Goal: Information Seeking & Learning: Learn about a topic

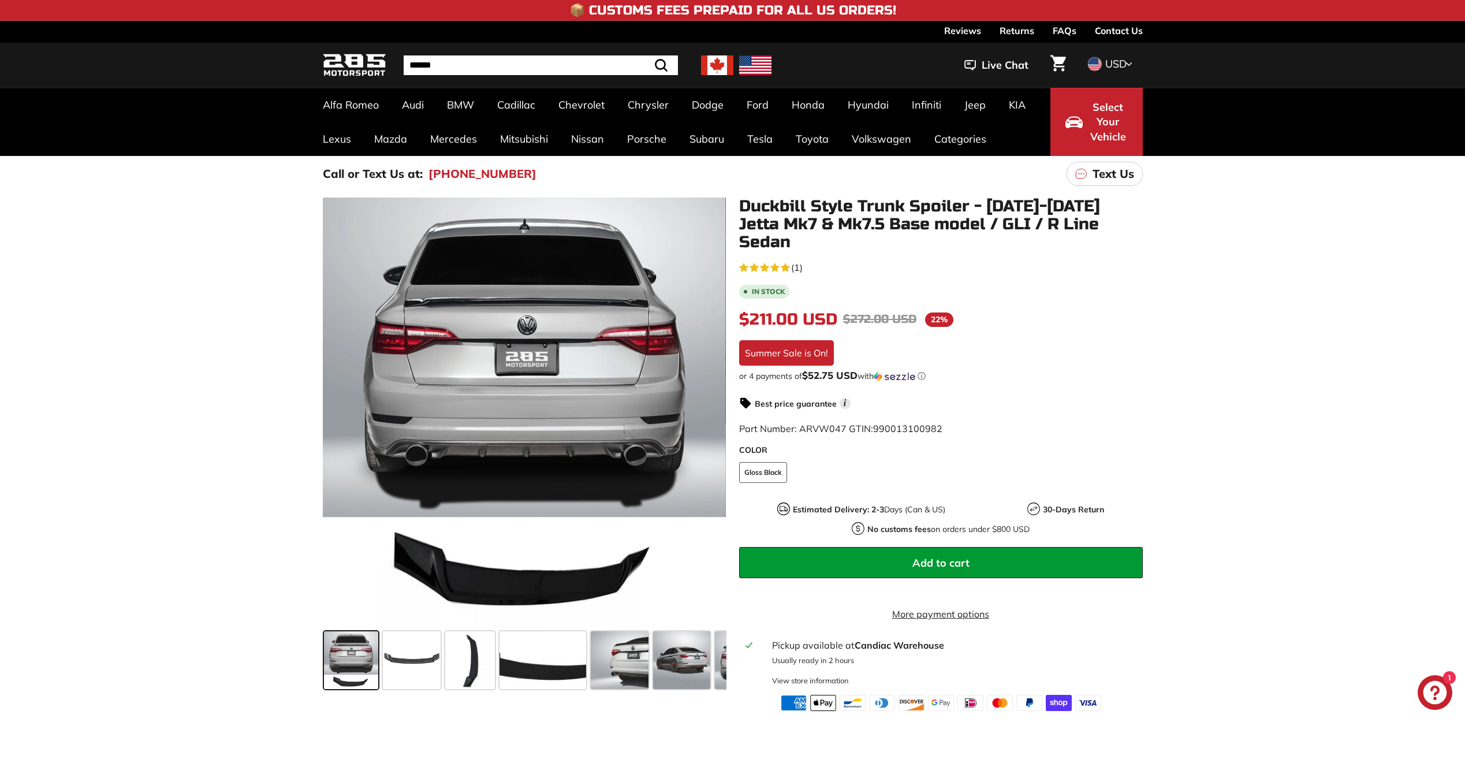
click at [1214, 498] on div ".cls-1{fill:none;stroke:#000;stroke-miterlimit:10;stroke-width:2px} .cls-1{fill…" at bounding box center [732, 451] width 1465 height 519
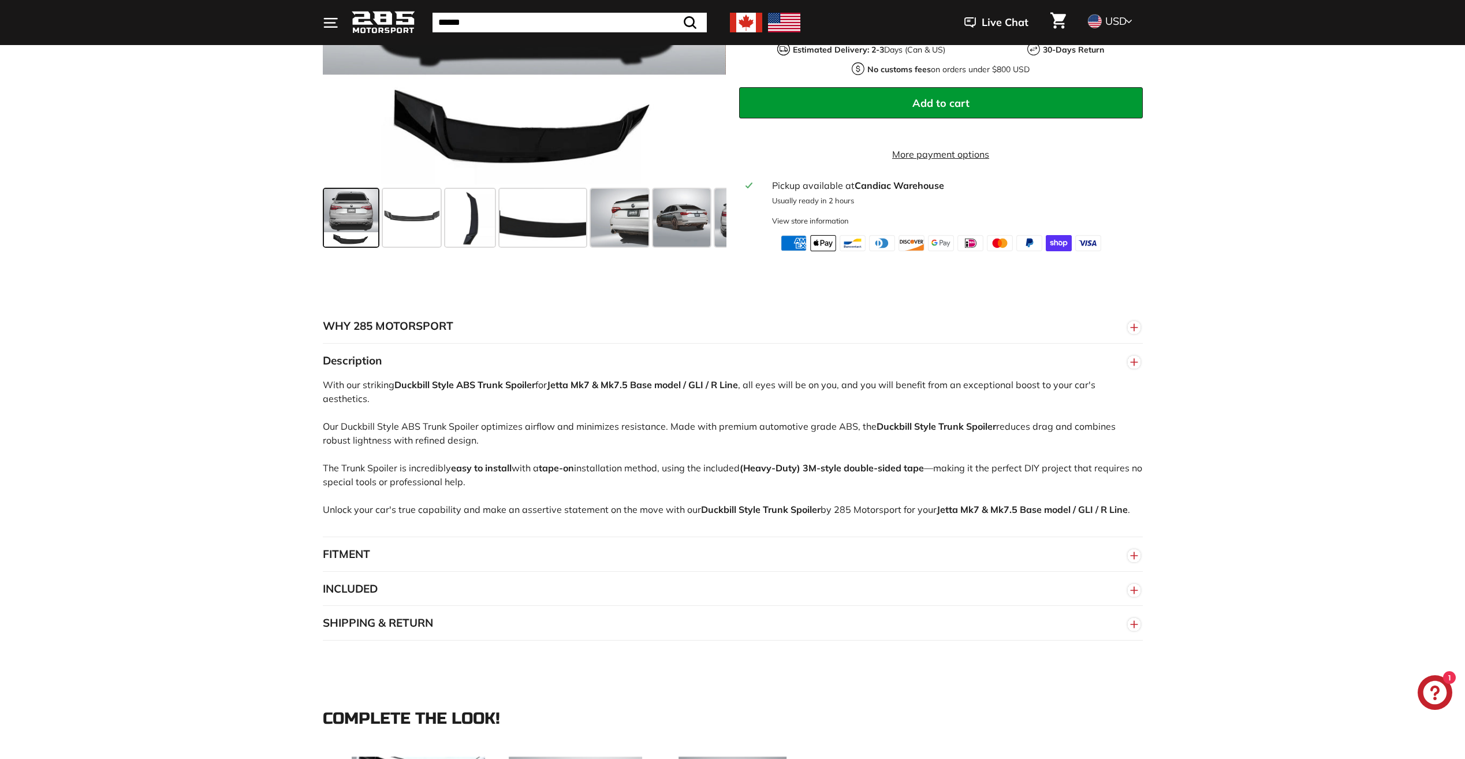
scroll to position [520, 0]
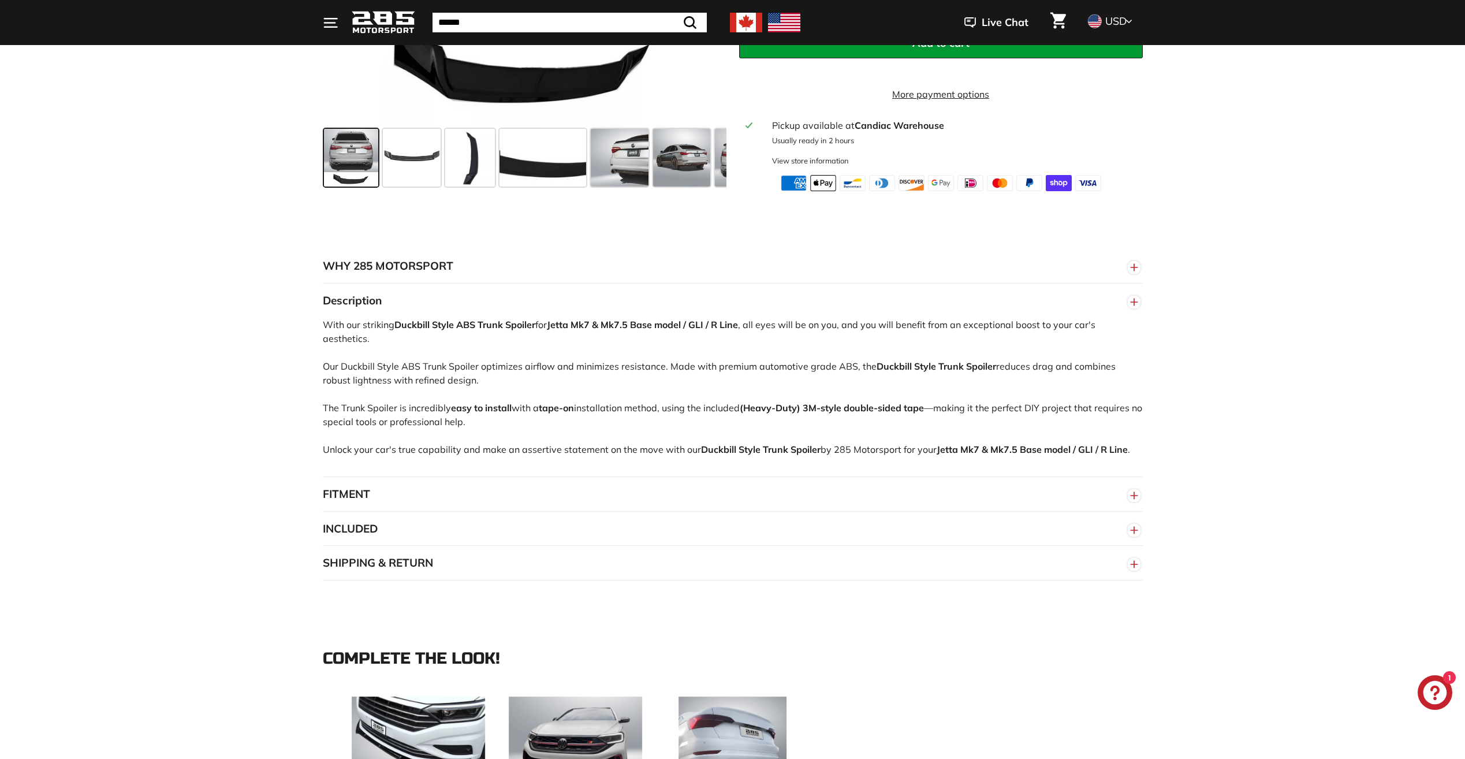
click at [340, 483] on button "FITMENT" at bounding box center [733, 494] width 820 height 35
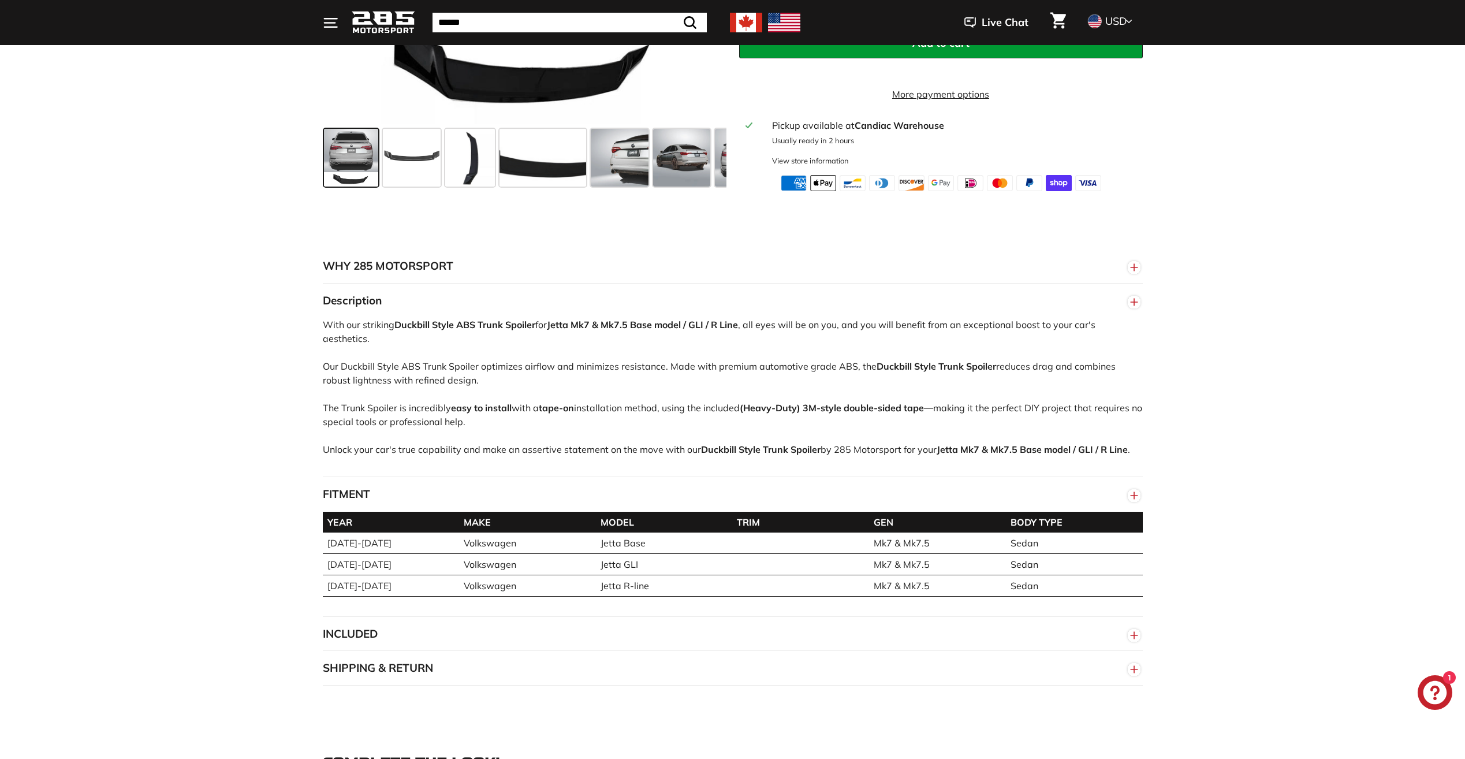
click at [340, 483] on button "FITMENT" at bounding box center [733, 494] width 820 height 35
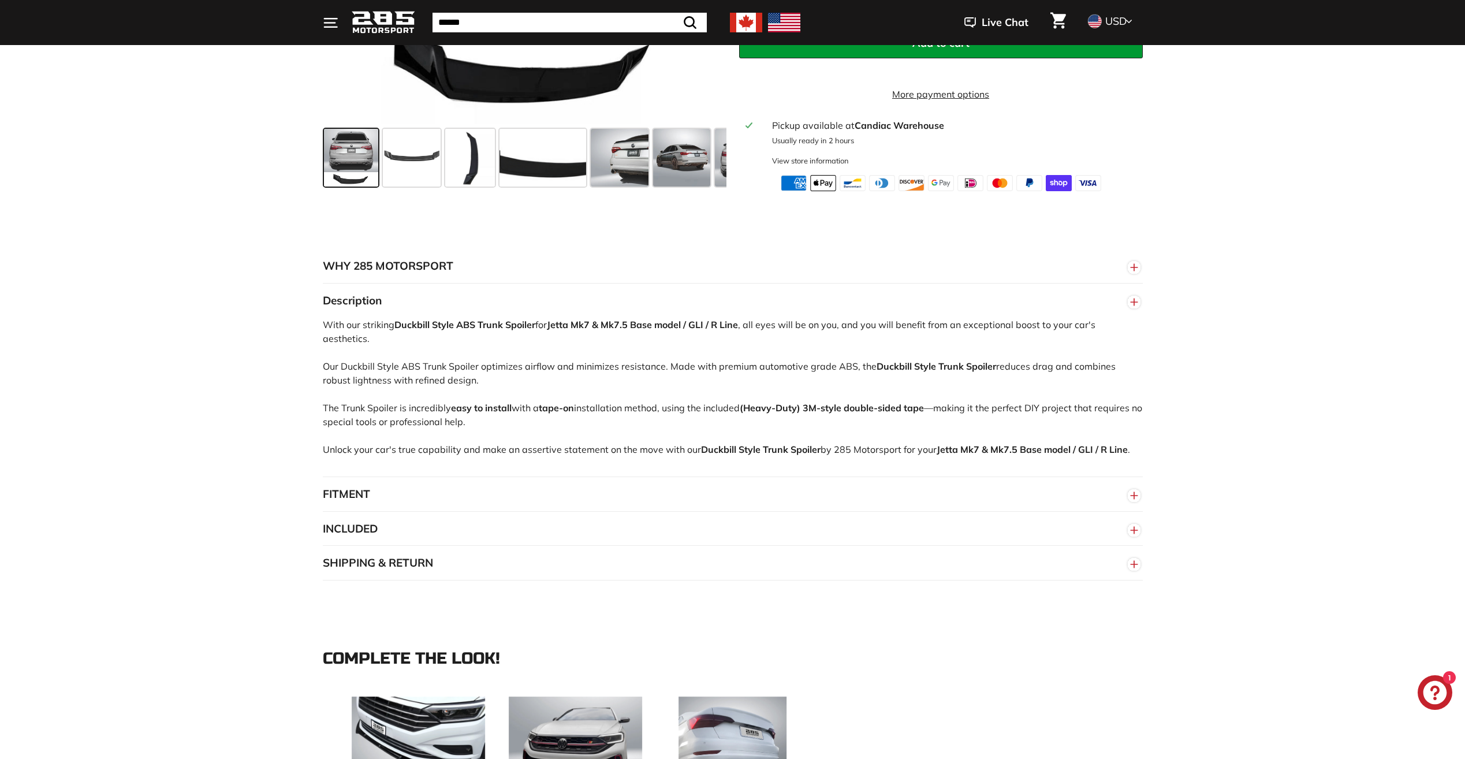
click at [356, 526] on button "INCLUDED" at bounding box center [733, 529] width 820 height 35
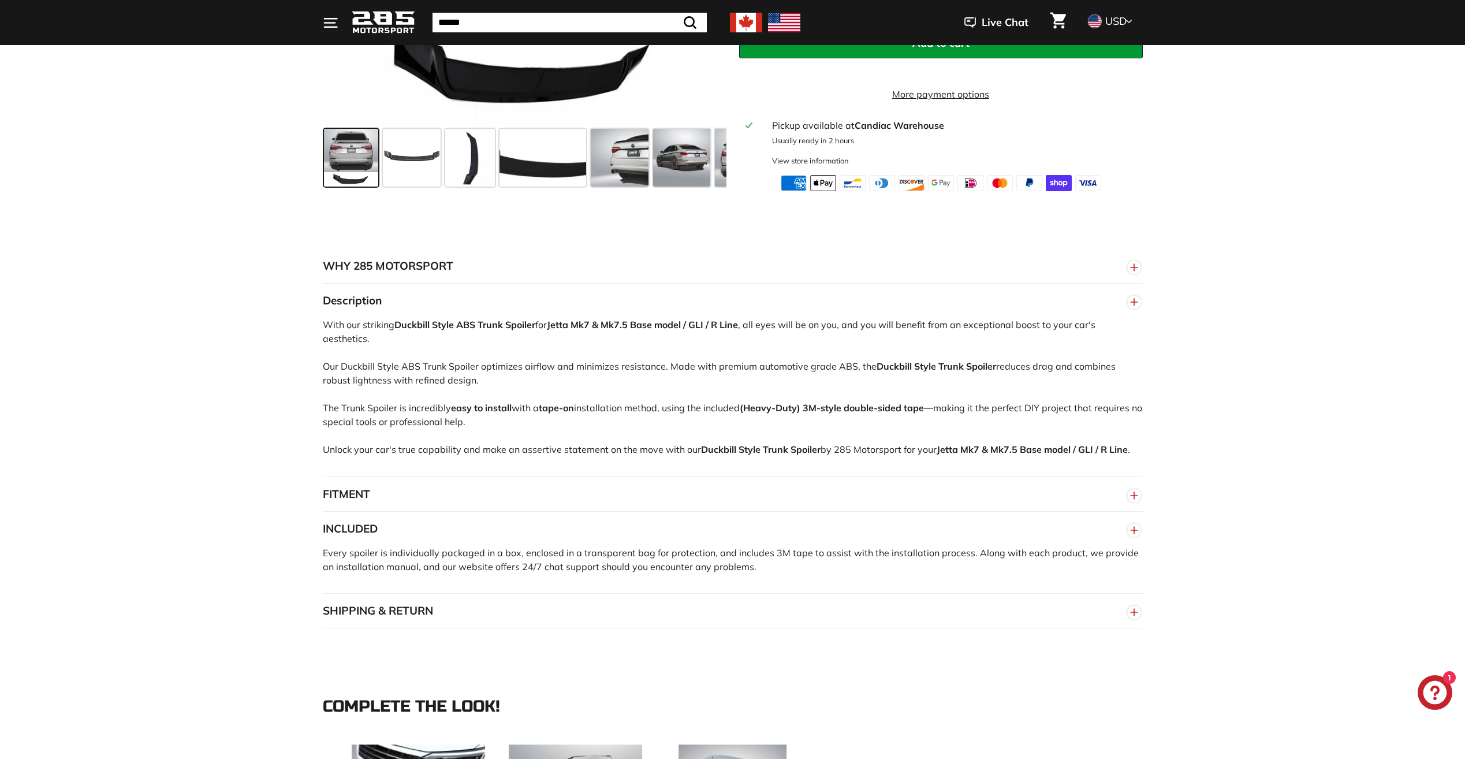
click at [351, 523] on button "INCLUDED" at bounding box center [733, 529] width 820 height 35
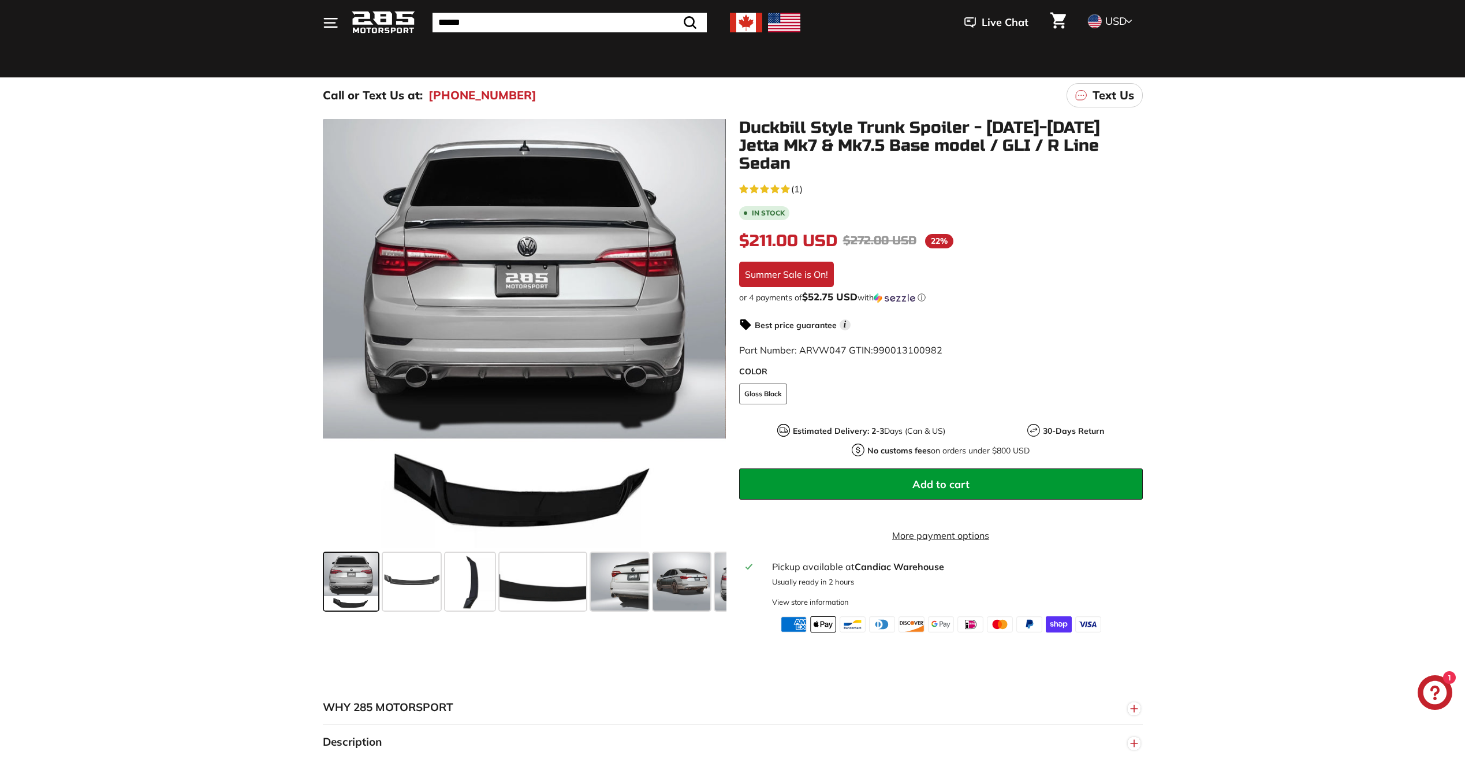
scroll to position [58, 0]
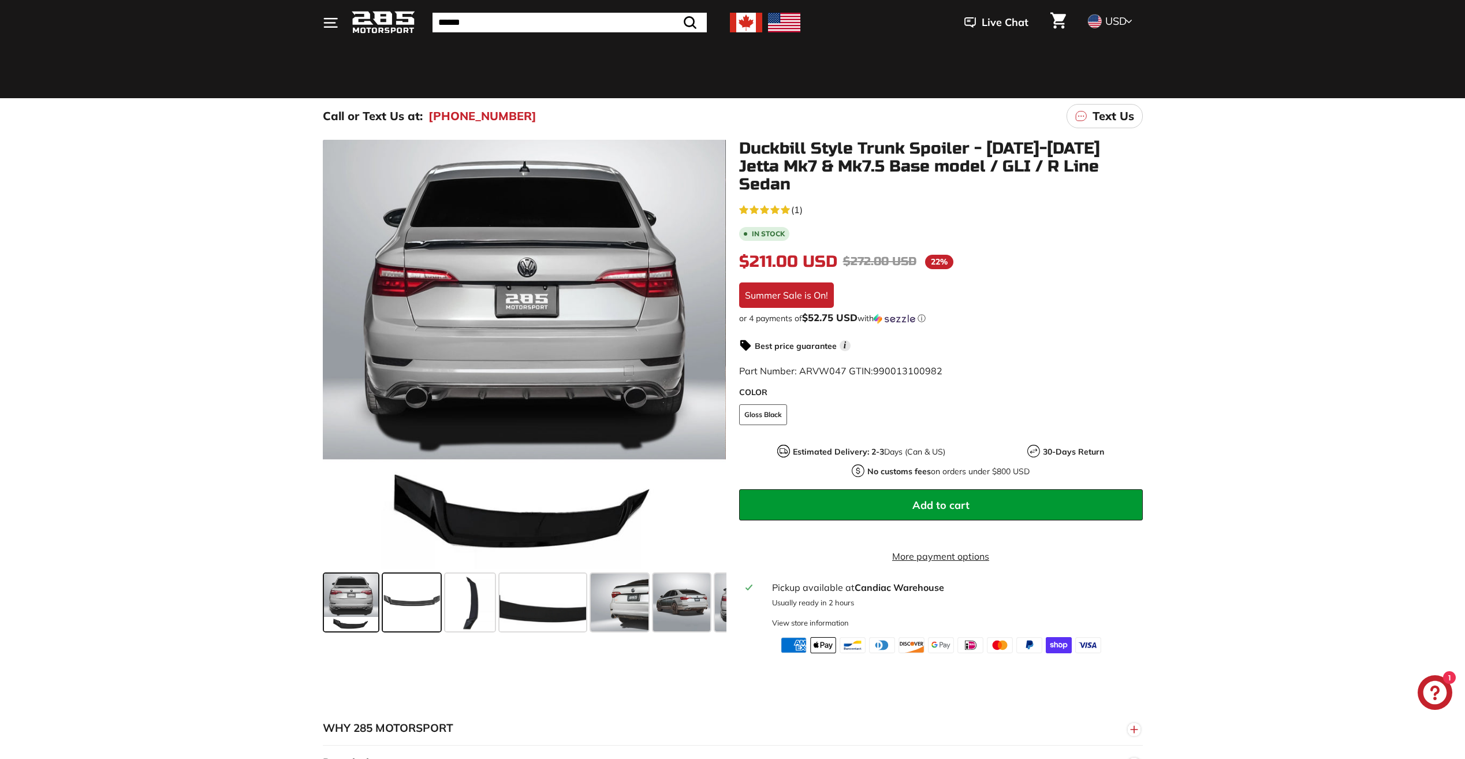
click at [411, 608] on span at bounding box center [412, 603] width 58 height 58
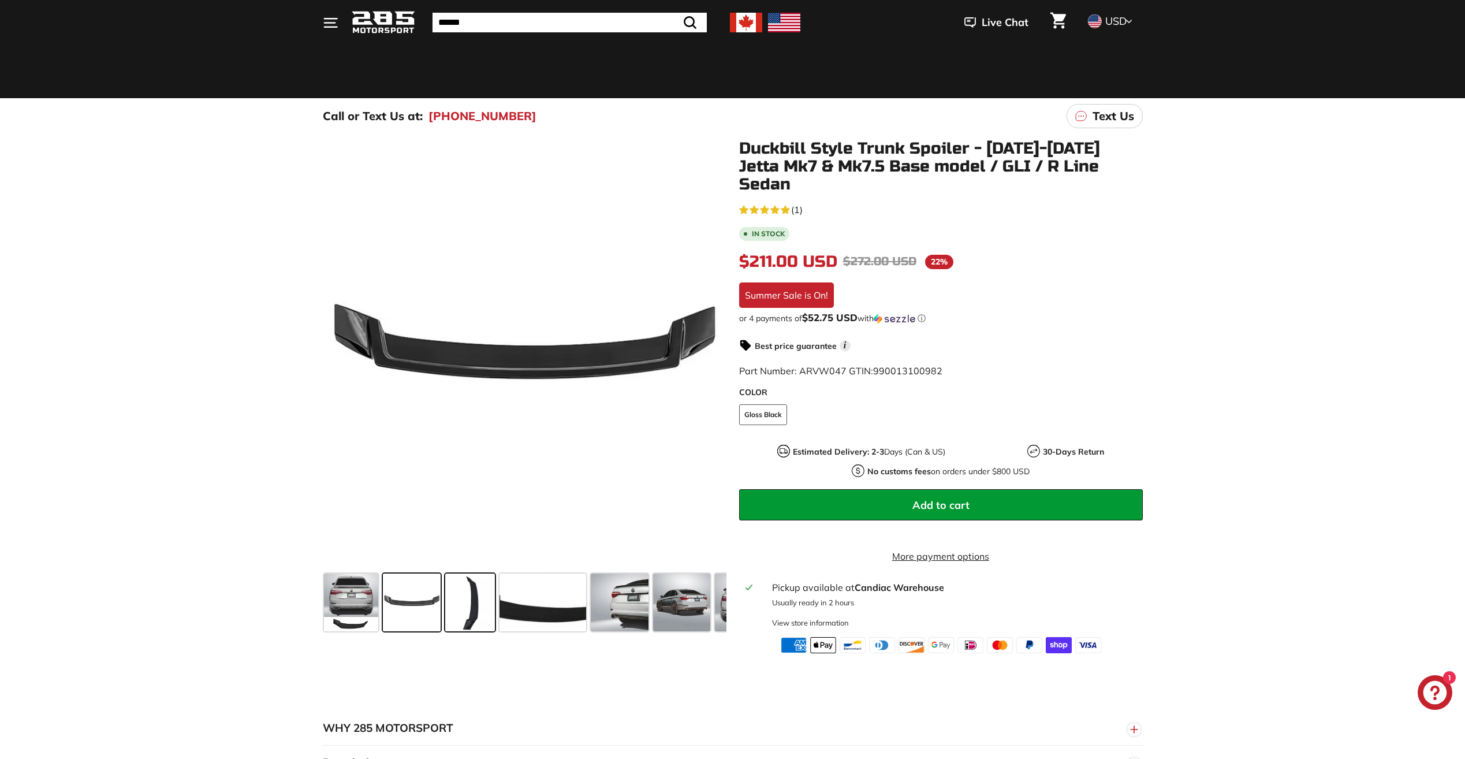
click at [479, 604] on span at bounding box center [470, 603] width 50 height 58
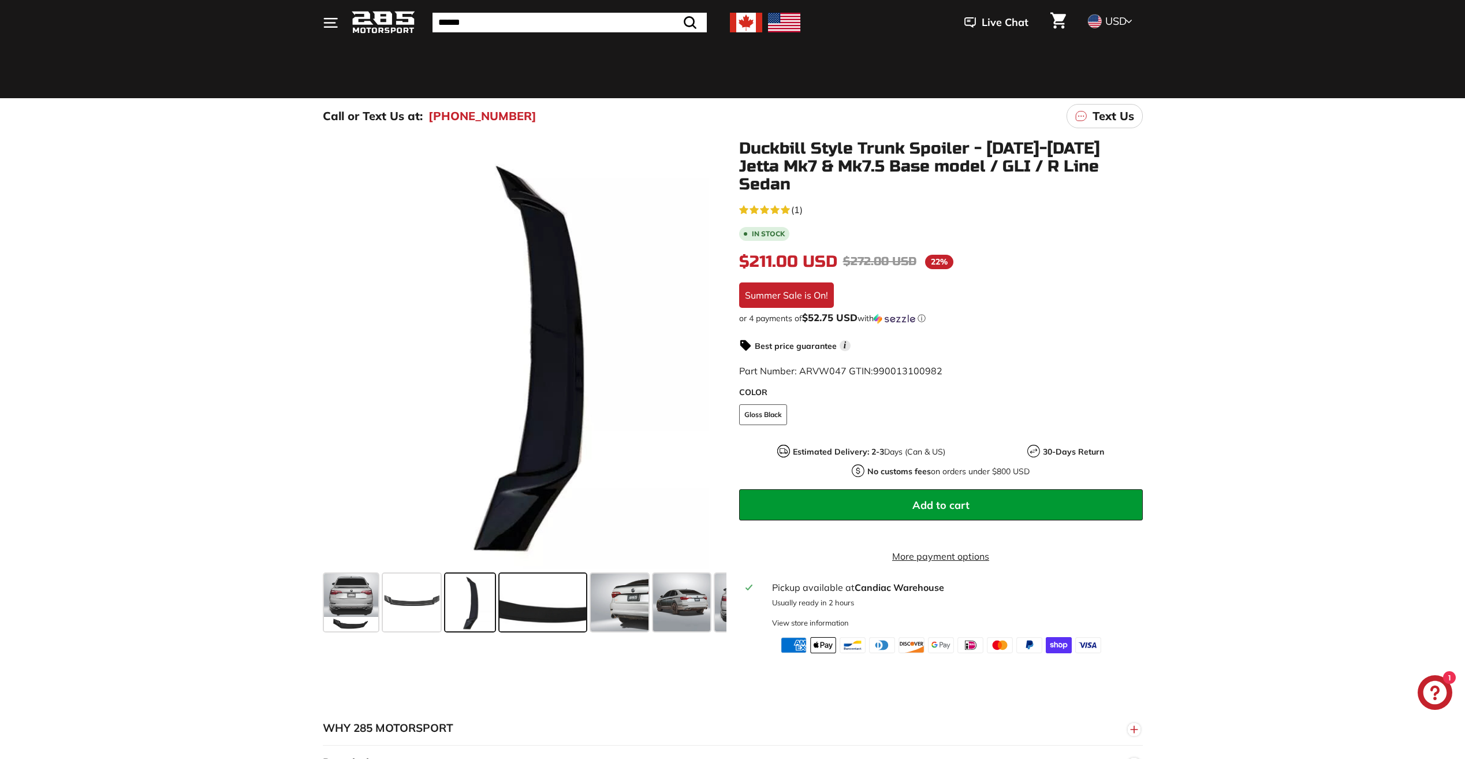
click at [533, 611] on span at bounding box center [543, 603] width 87 height 58
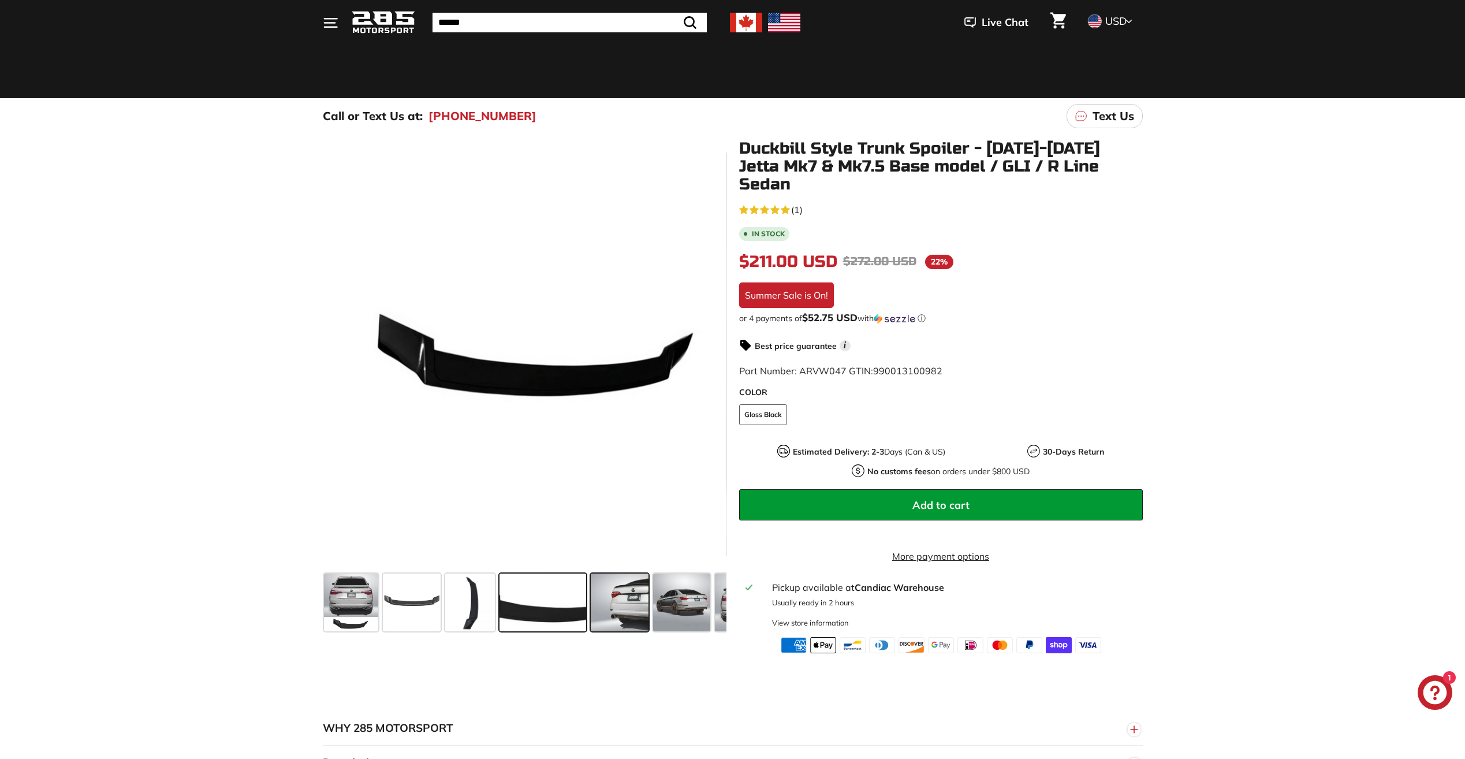
click at [598, 607] on span at bounding box center [620, 603] width 58 height 58
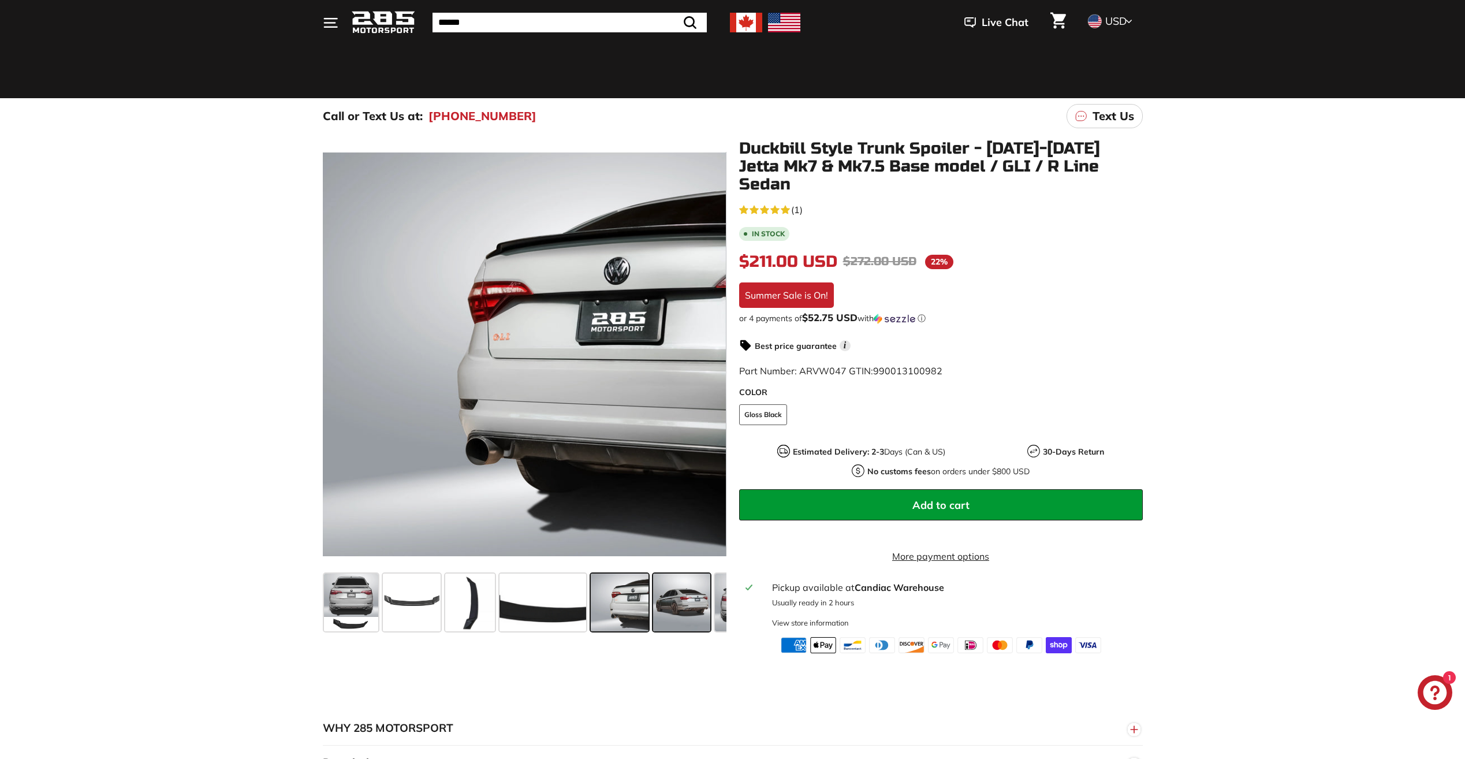
click at [674, 611] on span at bounding box center [682, 603] width 58 height 58
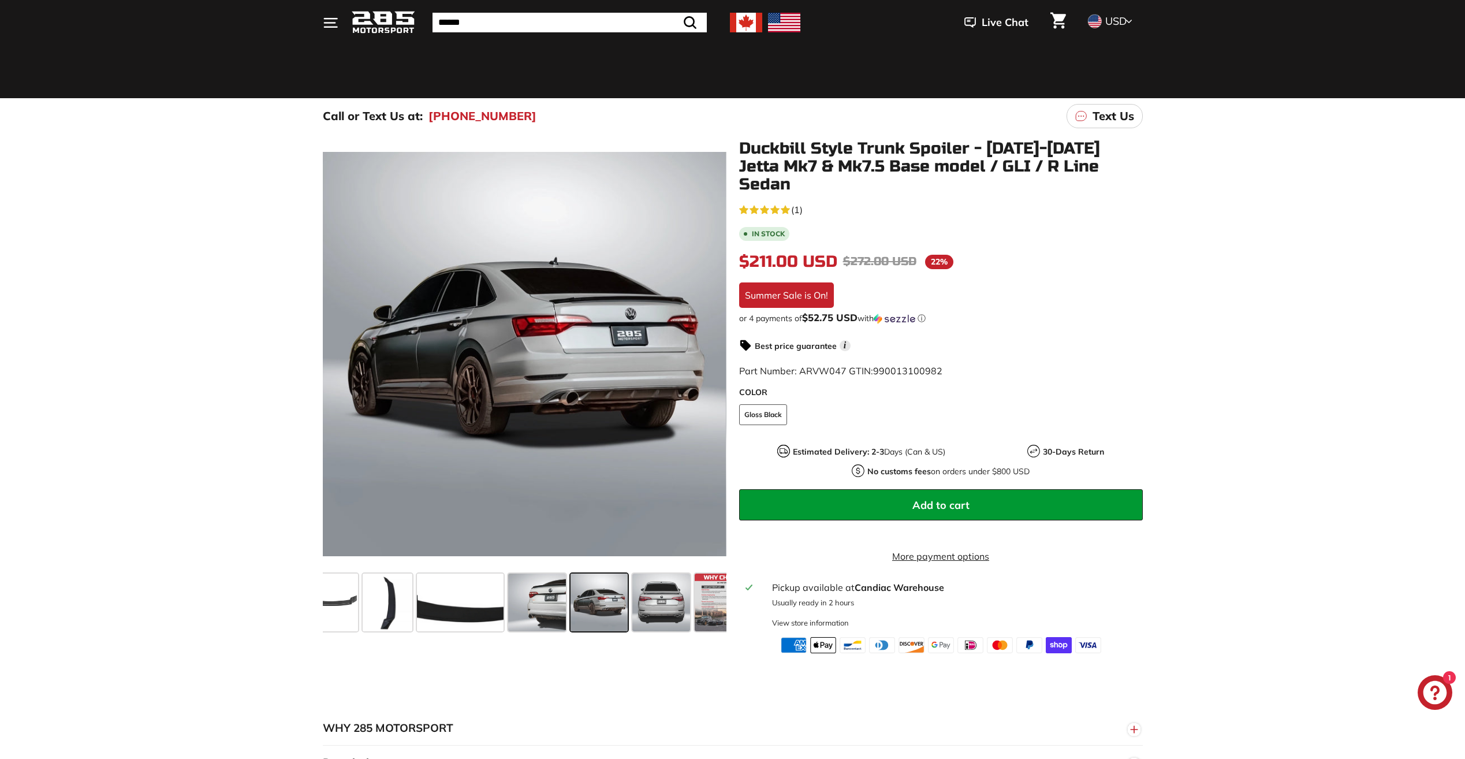
scroll to position [0, 111]
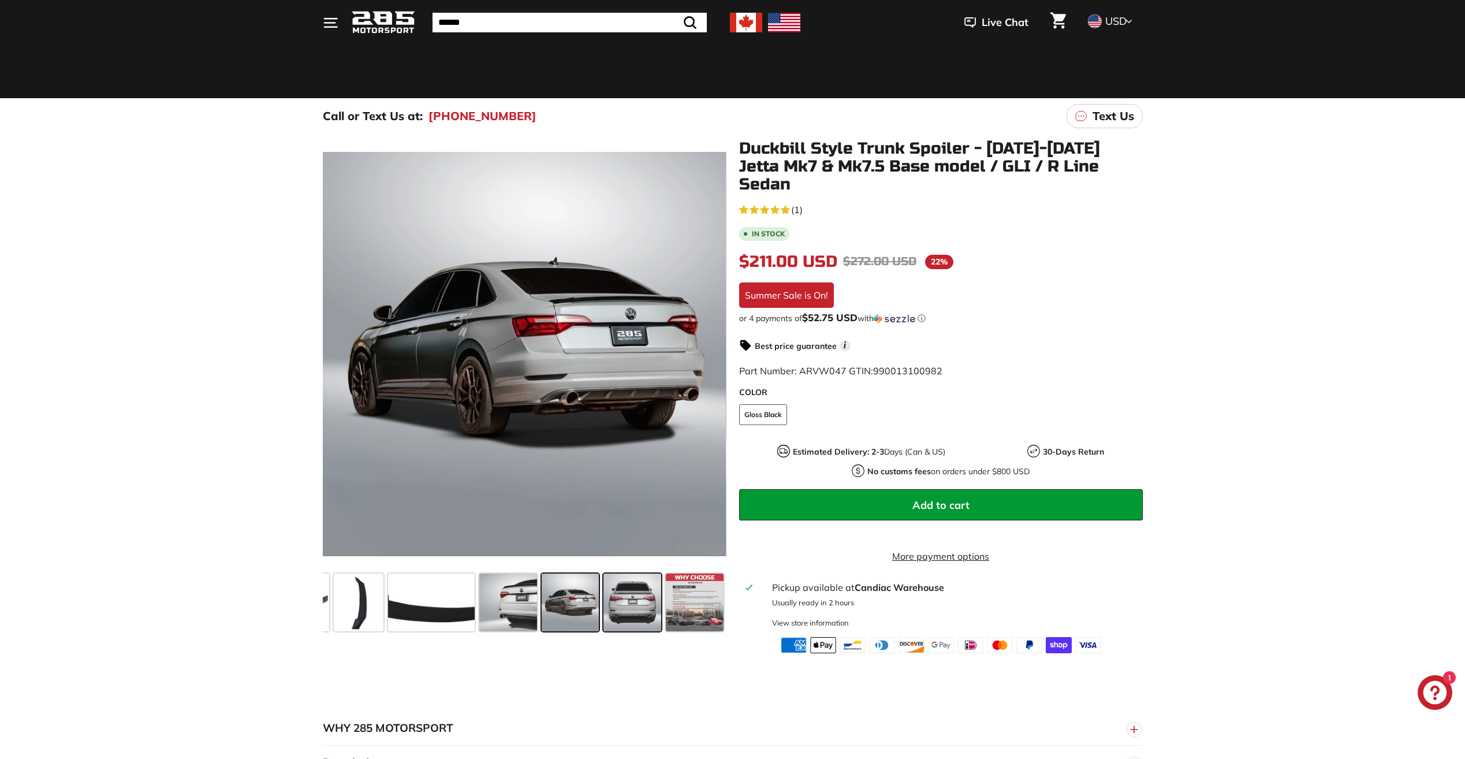
click at [625, 612] on span at bounding box center [633, 603] width 58 height 58
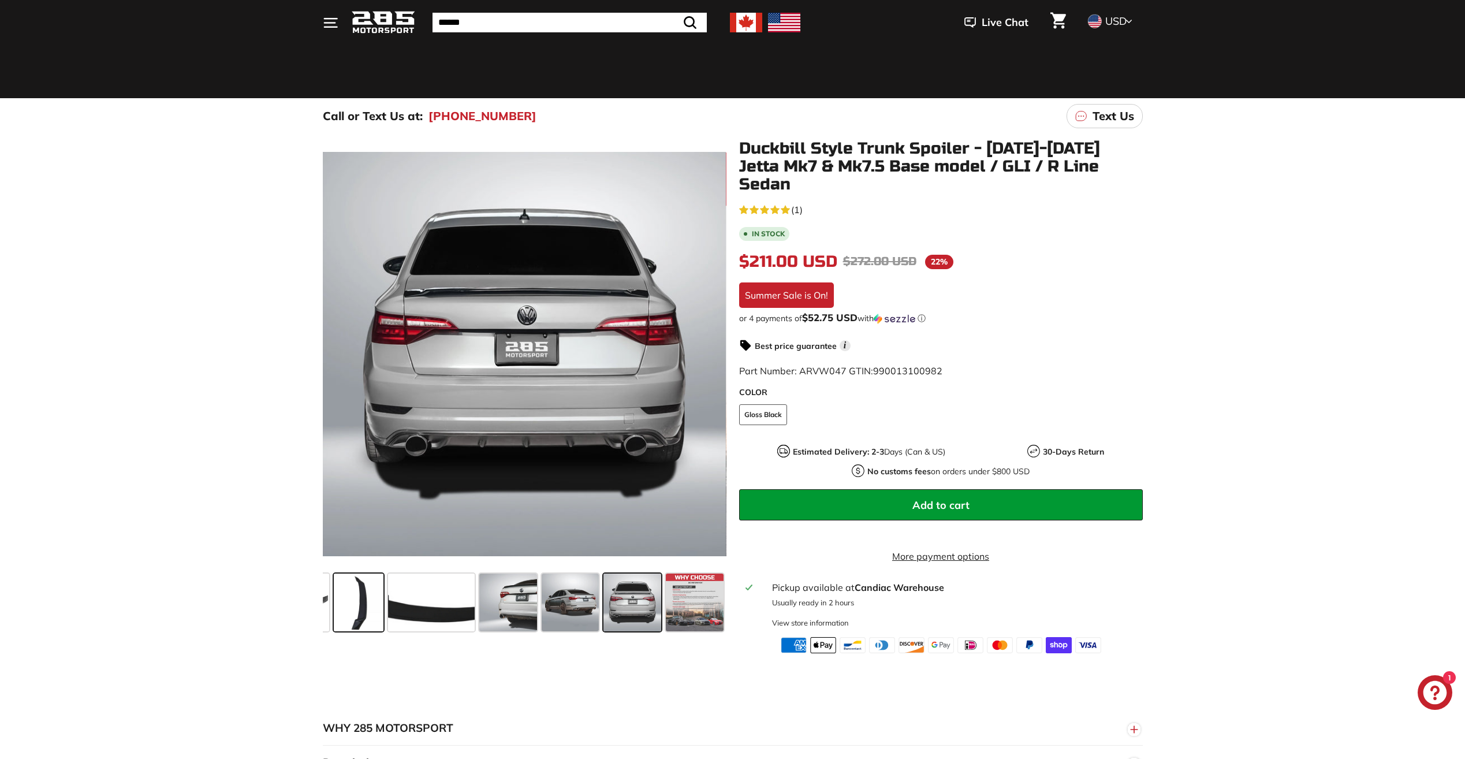
click at [370, 620] on span at bounding box center [359, 603] width 50 height 58
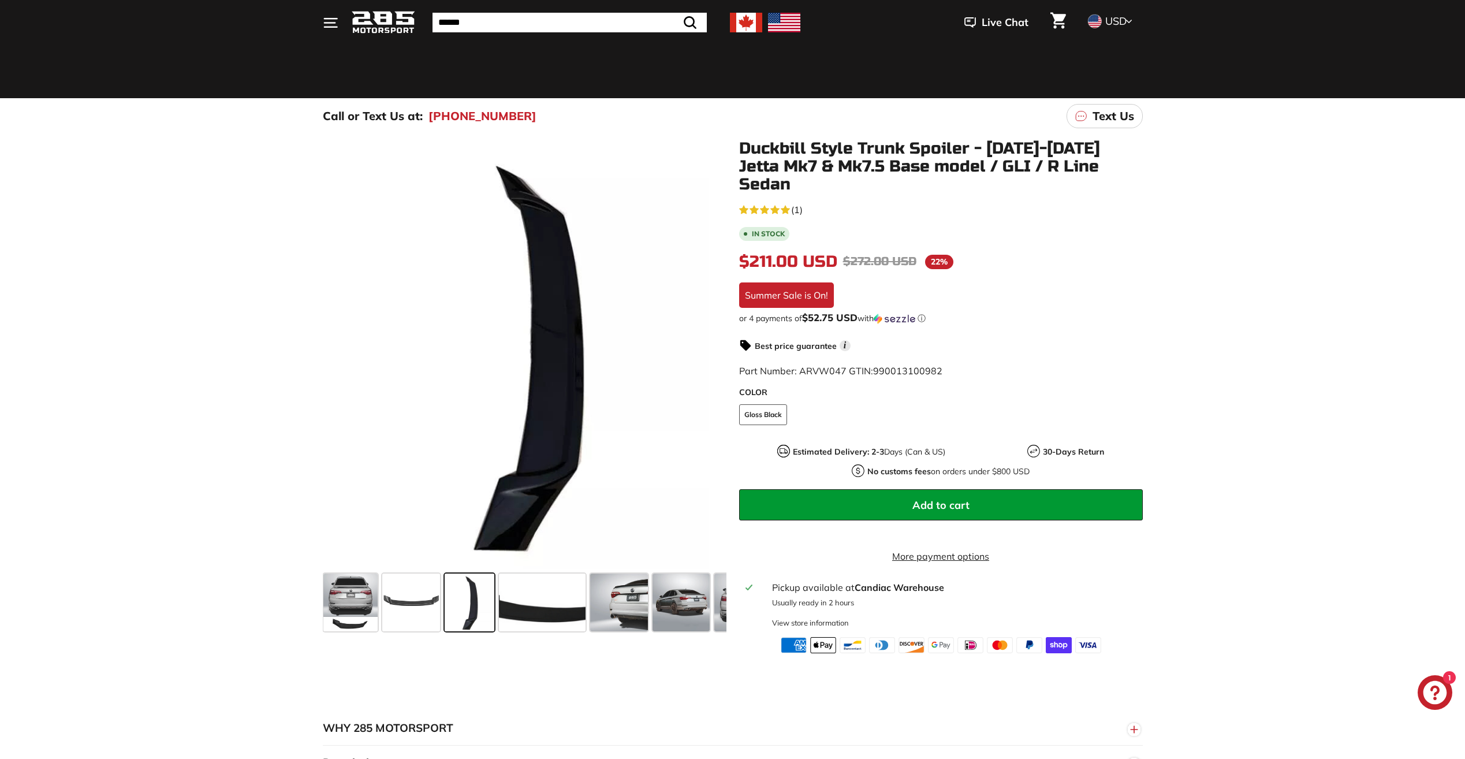
scroll to position [0, 0]
click at [338, 618] on span at bounding box center [351, 603] width 54 height 58
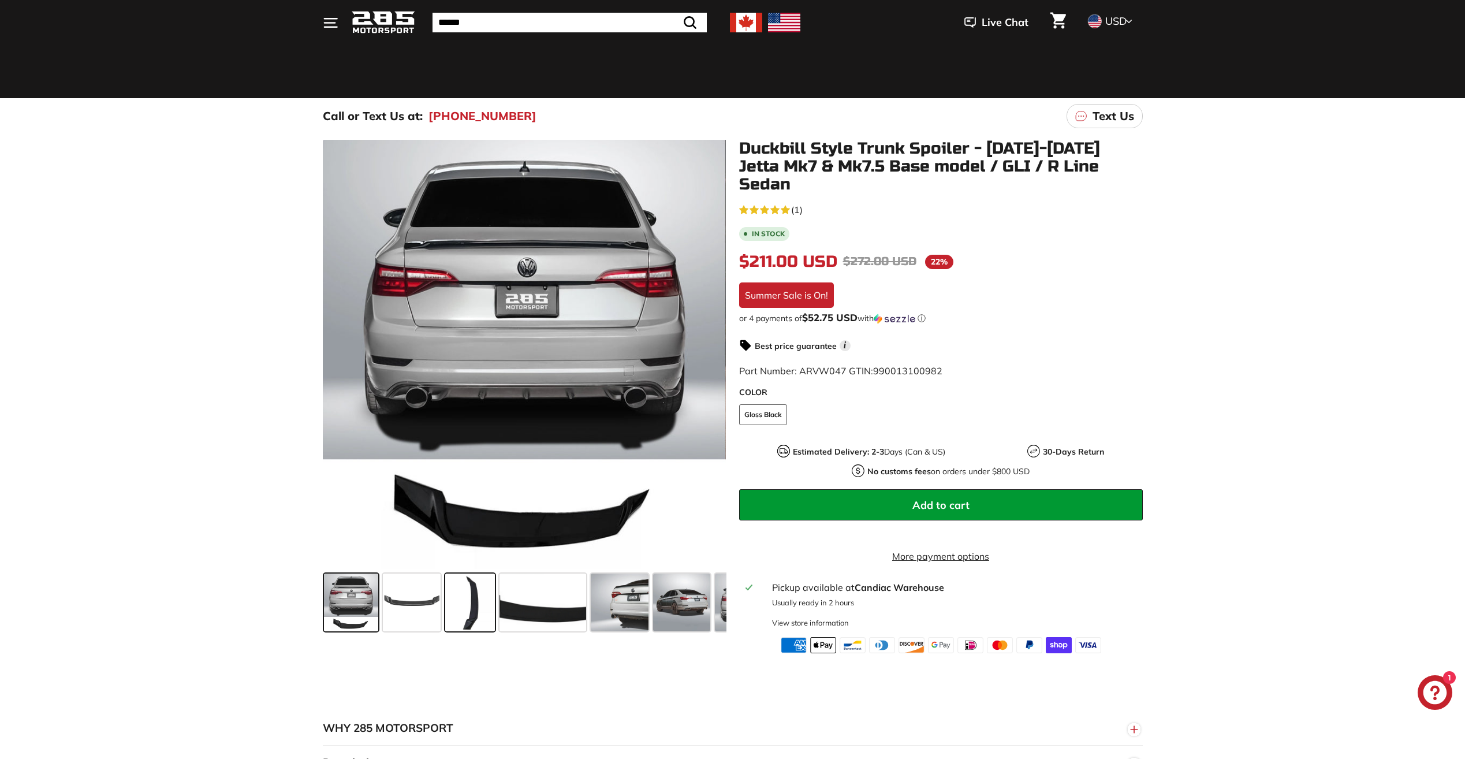
click at [468, 622] on span at bounding box center [470, 603] width 50 height 58
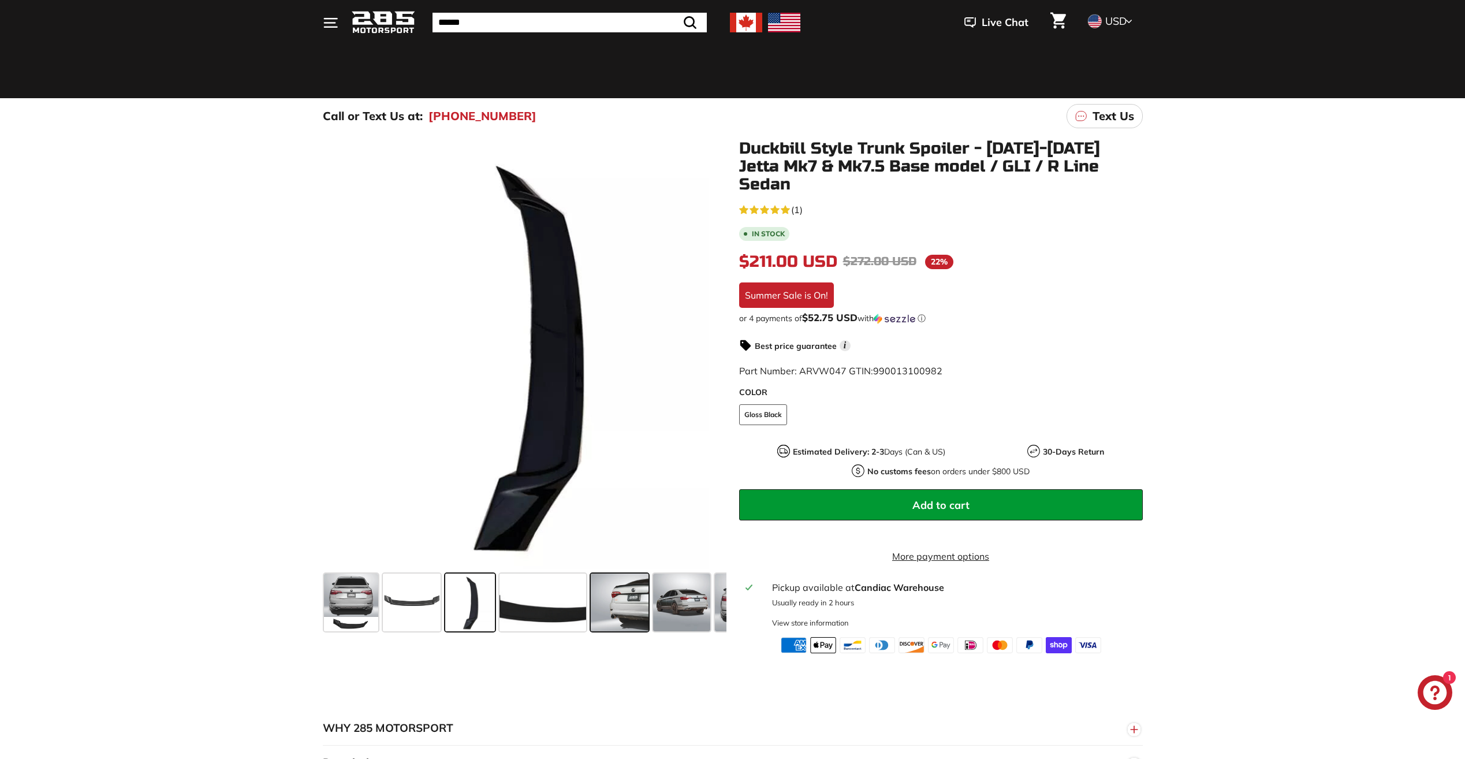
click at [622, 619] on span at bounding box center [620, 603] width 58 height 58
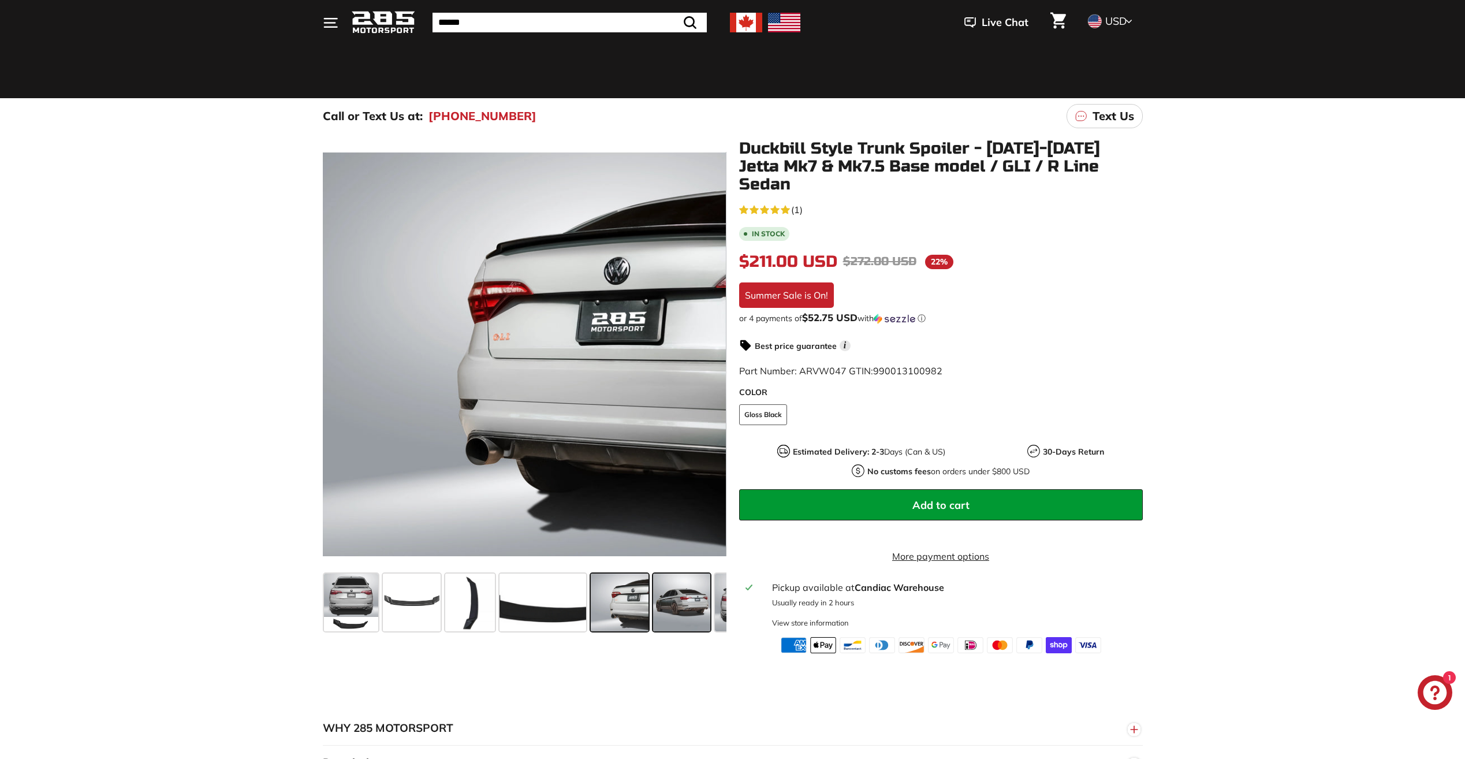
click at [678, 614] on span at bounding box center [682, 603] width 58 height 58
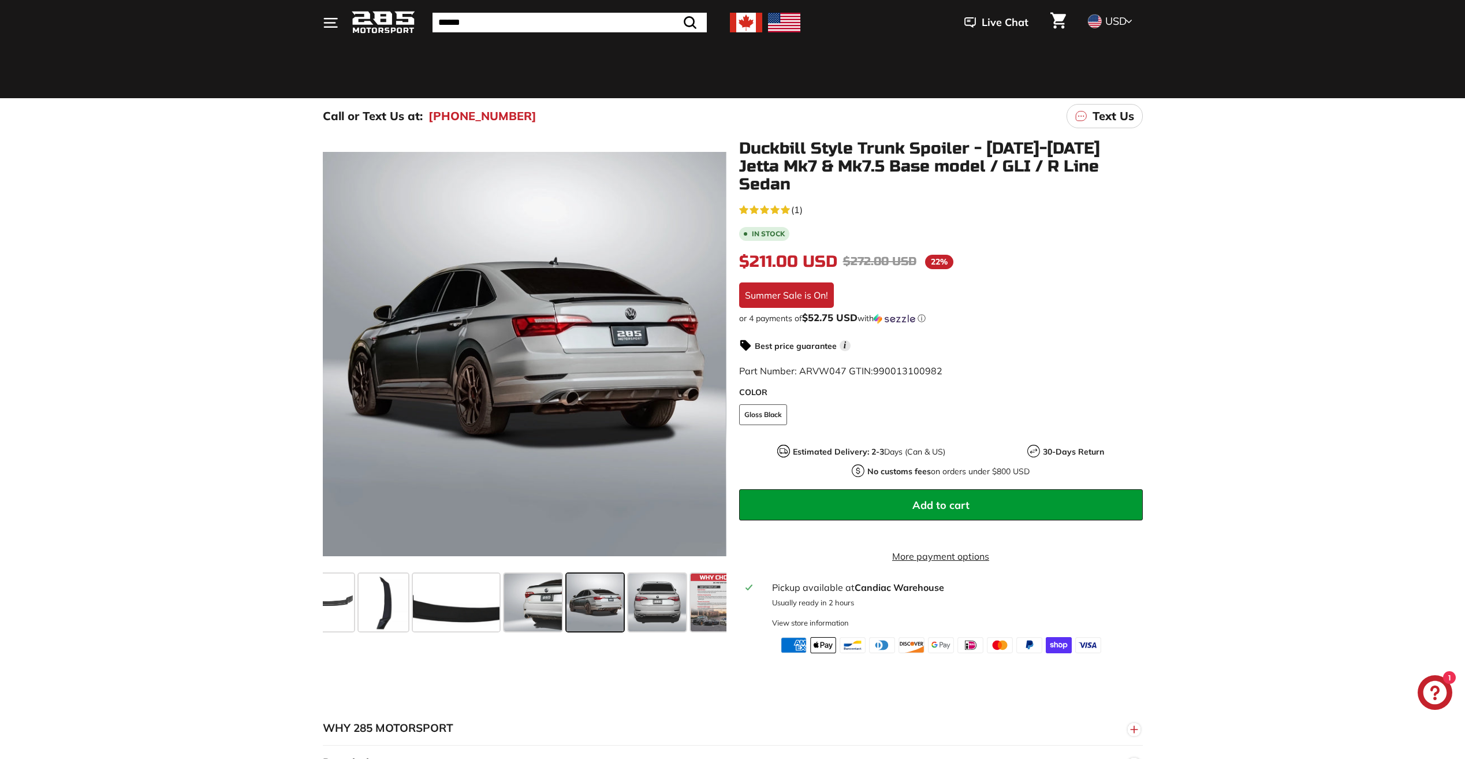
scroll to position [0, 111]
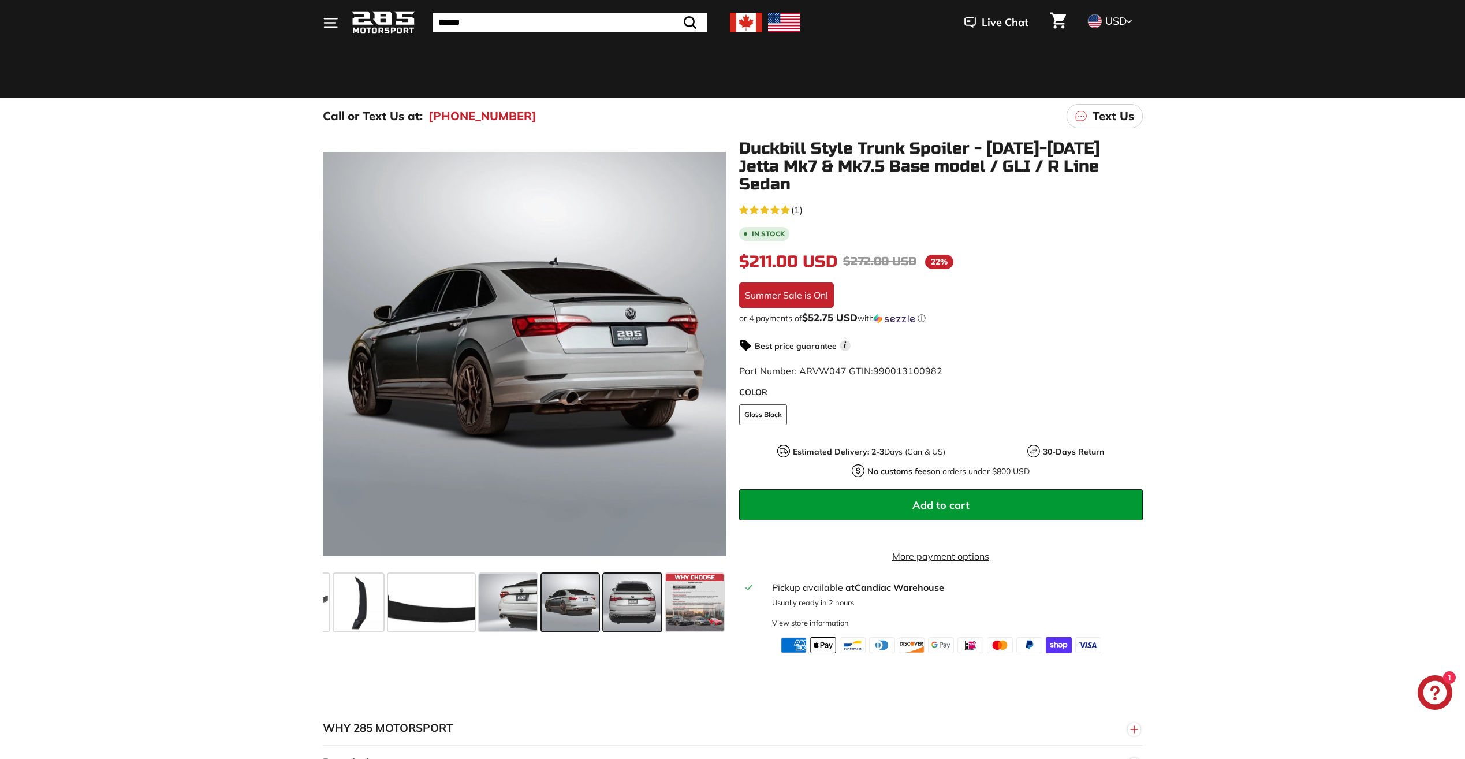
click at [624, 622] on span at bounding box center [633, 603] width 58 height 58
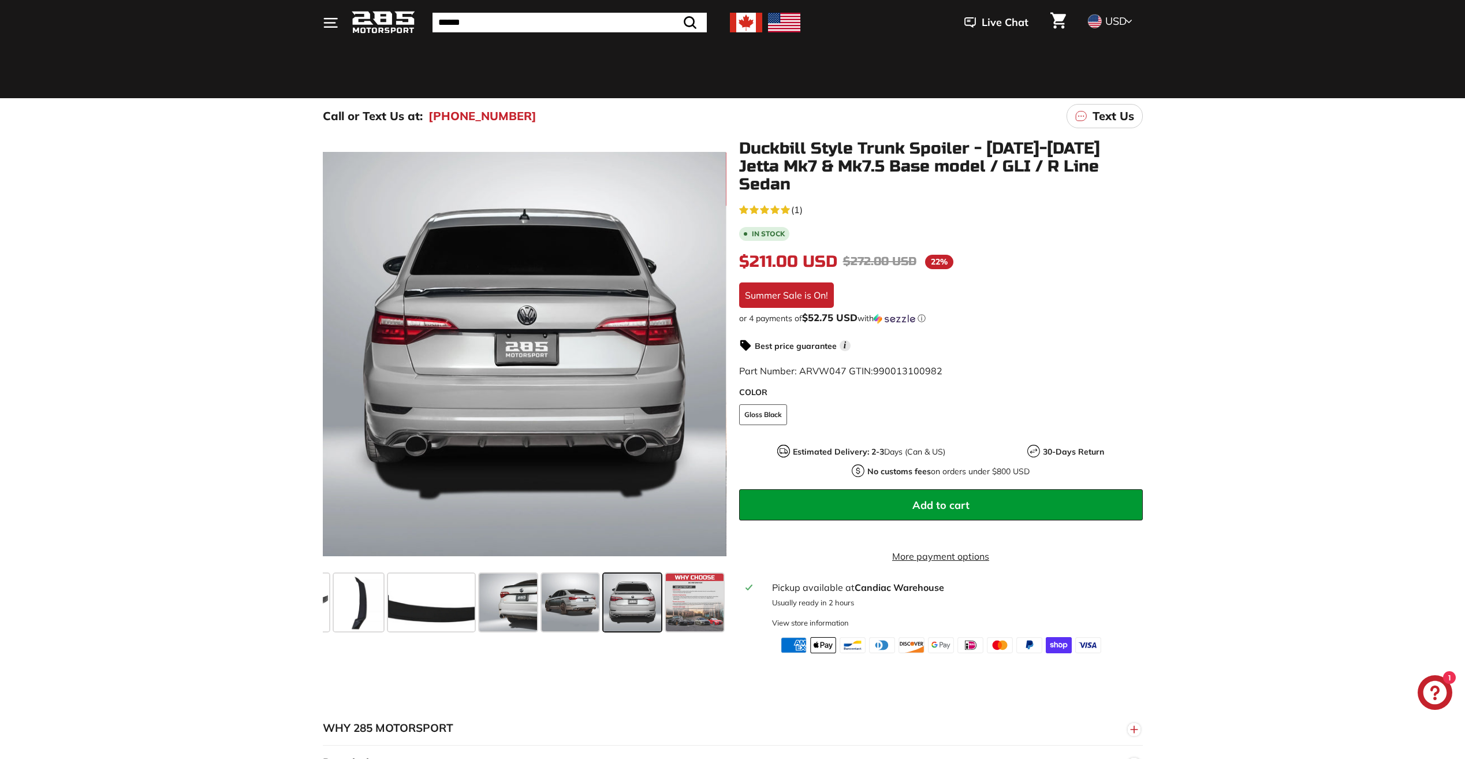
click at [308, 610] on div ".cls-1{fill:none;stroke:#000;stroke-miterlimit:10;stroke-width:2px} .cls-1{fill…" at bounding box center [733, 397] width 866 height 514
drag, startPoint x: 328, startPoint y: 608, endPoint x: 542, endPoint y: 612, distance: 214.3
click at [542, 612] on div at bounding box center [525, 602] width 404 height 67
drag, startPoint x: 545, startPoint y: 614, endPoint x: 602, endPoint y: 612, distance: 57.2
click at [602, 612] on div at bounding box center [525, 602] width 404 height 67
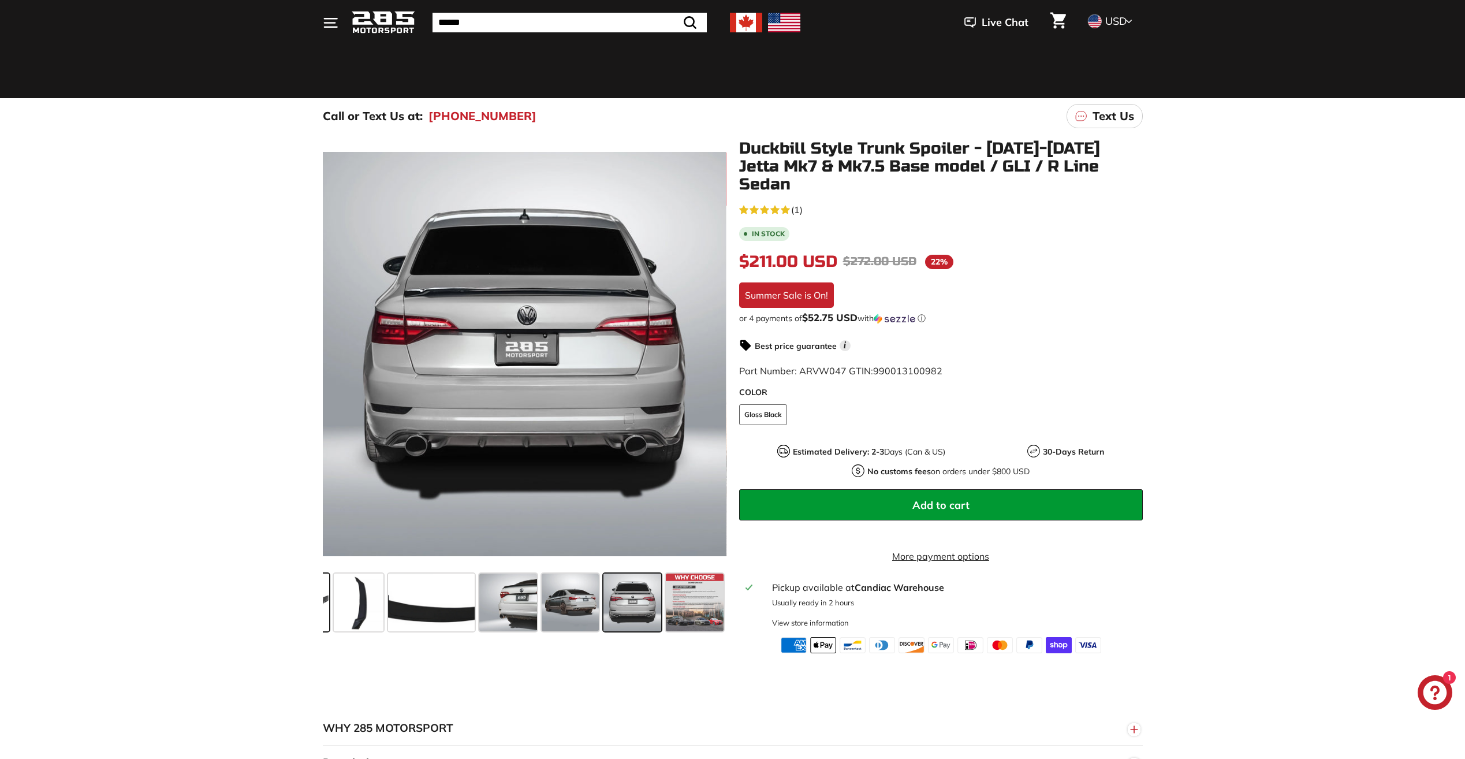
drag, startPoint x: 379, startPoint y: 612, endPoint x: 332, endPoint y: 616, distance: 47.0
click at [375, 614] on span at bounding box center [359, 603] width 50 height 58
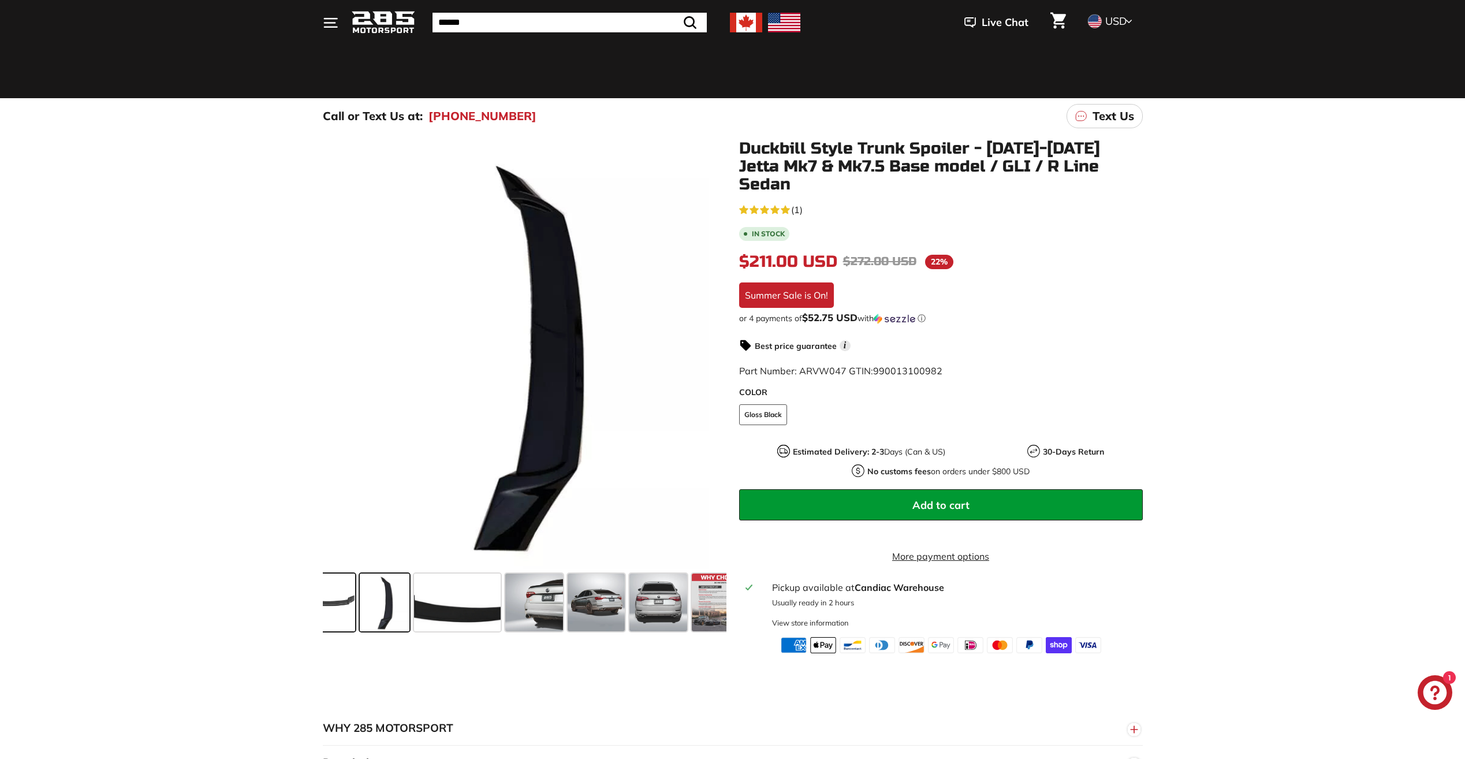
scroll to position [0, 0]
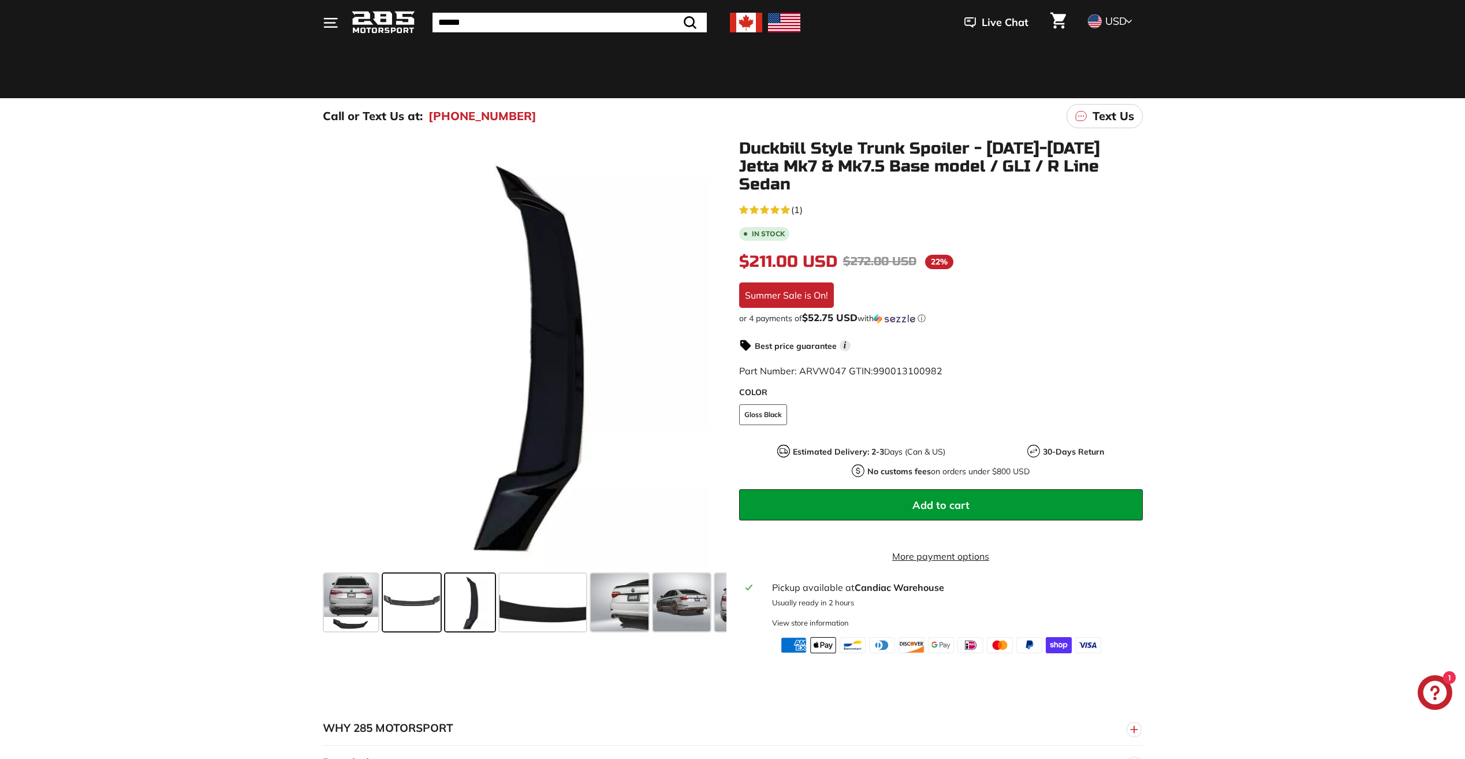
click at [328, 616] on span at bounding box center [351, 603] width 54 height 58
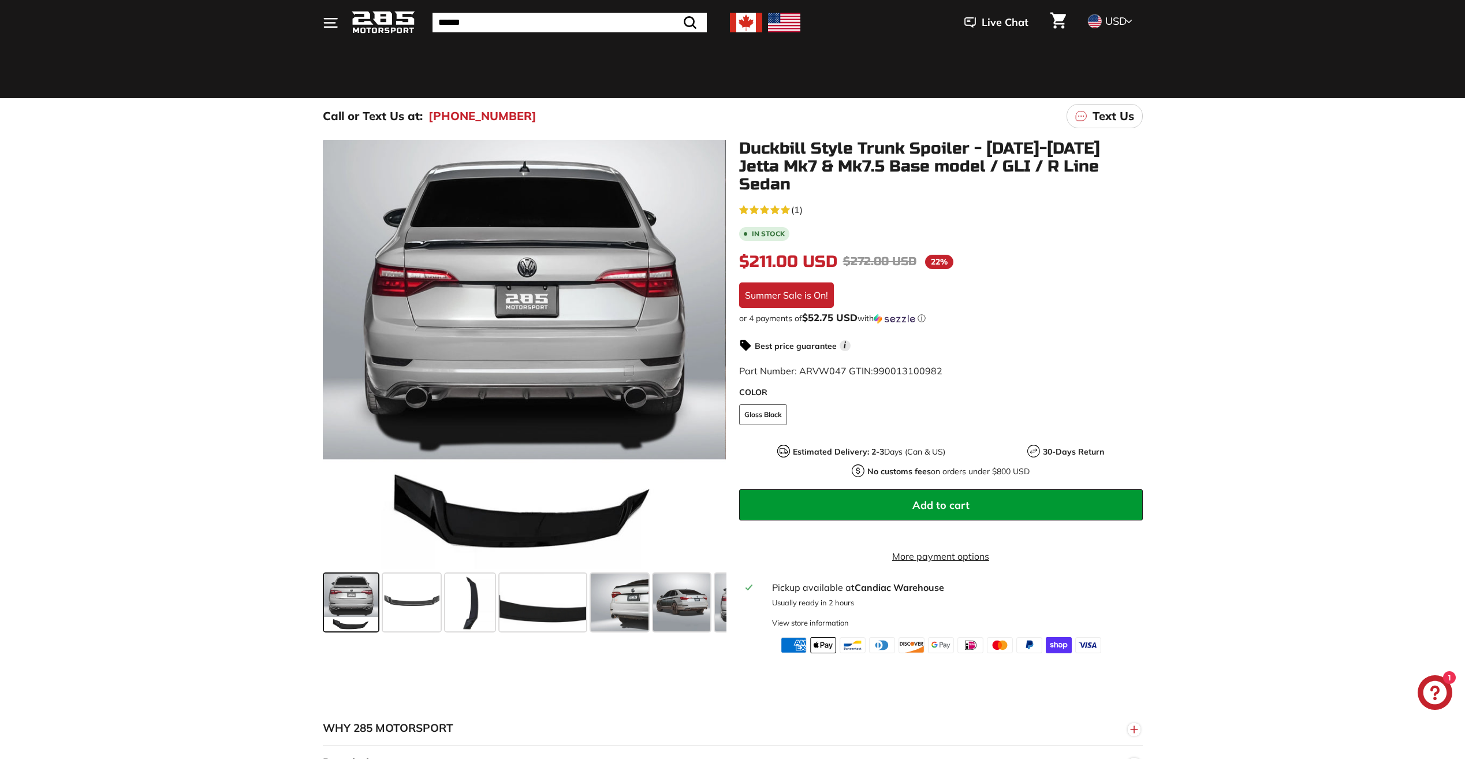
click at [348, 615] on span at bounding box center [351, 603] width 54 height 58
click at [349, 615] on span at bounding box center [351, 603] width 54 height 58
